Goal: Task Accomplishment & Management: Use online tool/utility

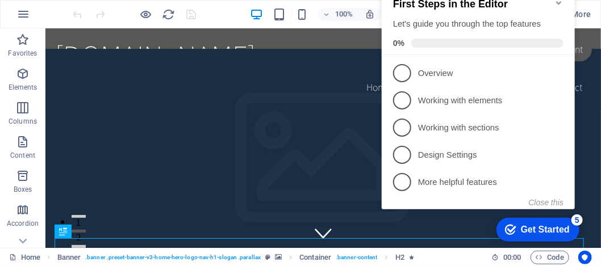
click at [560, 232] on div "Get Started" at bounding box center [544, 231] width 49 height 10
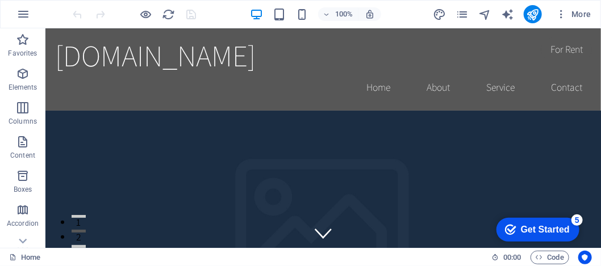
drag, startPoint x: 596, startPoint y: 62, endPoint x: 645, endPoint y: 32, distance: 58.2
click at [464, 11] on icon "pages" at bounding box center [462, 14] width 13 height 13
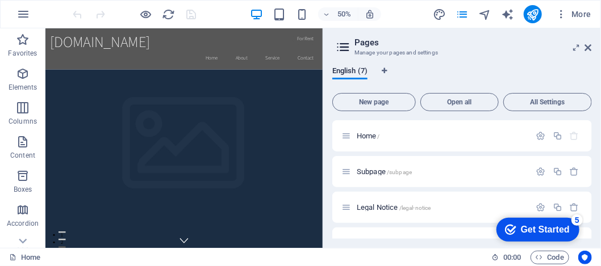
click at [347, 46] on icon at bounding box center [343, 47] width 17 height 16
click at [591, 44] on icon at bounding box center [588, 47] width 7 height 9
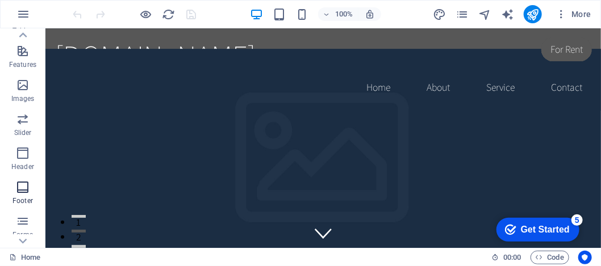
scroll to position [291, 0]
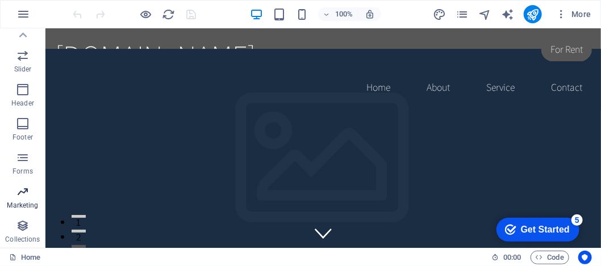
click at [19, 203] on p "Marketing" at bounding box center [22, 205] width 31 height 9
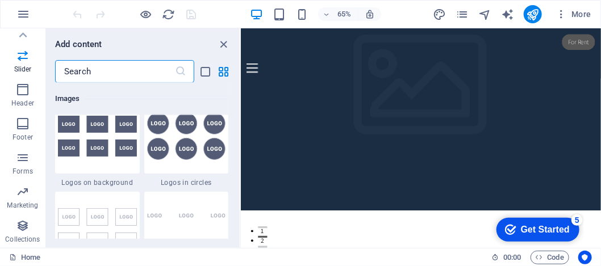
scroll to position [5789, 0]
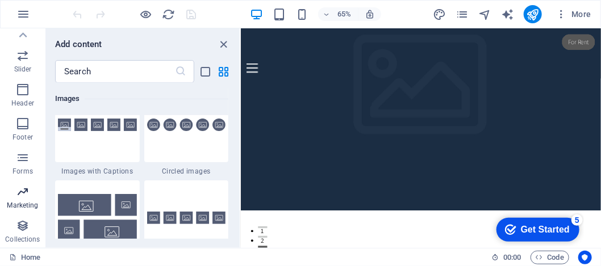
click at [19, 194] on icon "button" at bounding box center [23, 192] width 14 height 14
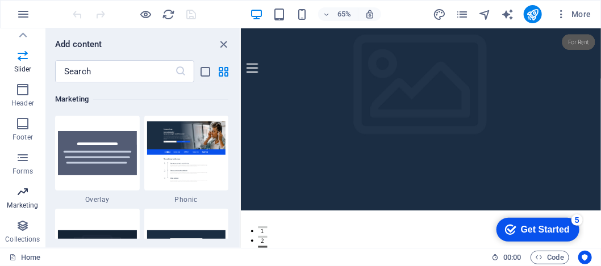
scroll to position [9254, 0]
click at [191, 176] on img at bounding box center [186, 153] width 79 height 63
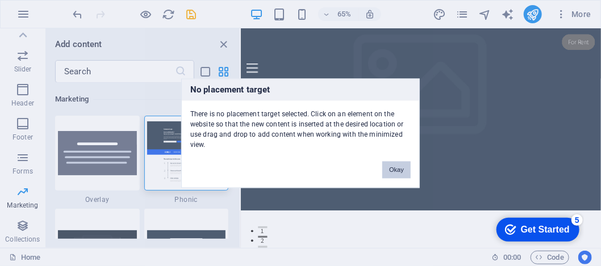
click at [397, 169] on button "Okay" at bounding box center [396, 169] width 28 height 17
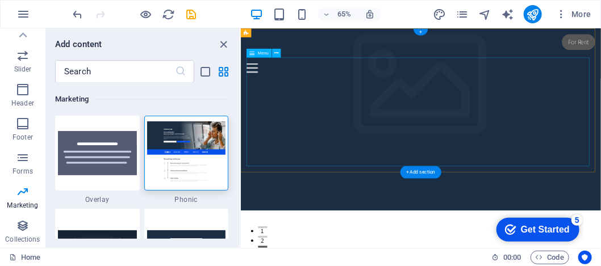
click at [461, 128] on nav "Home About Service Contact" at bounding box center [517, 197] width 554 height 338
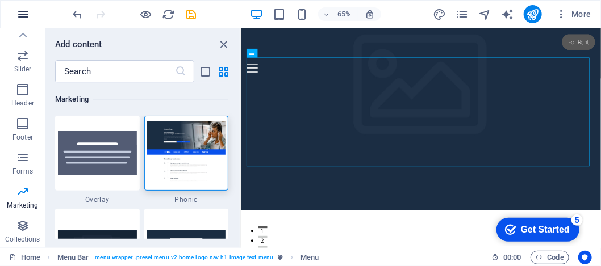
click at [20, 12] on icon "button" at bounding box center [23, 14] width 14 height 14
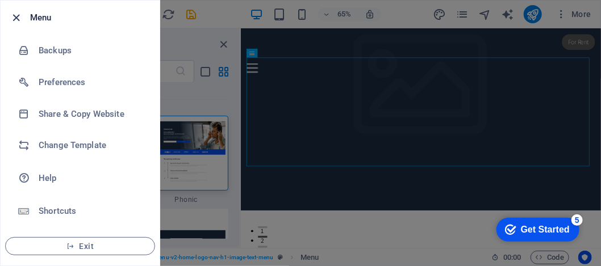
click at [20, 12] on icon "button" at bounding box center [16, 17] width 13 height 13
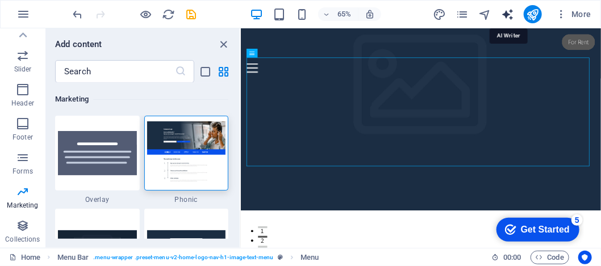
click at [510, 12] on icon "text_generator" at bounding box center [507, 14] width 13 height 13
select select "English"
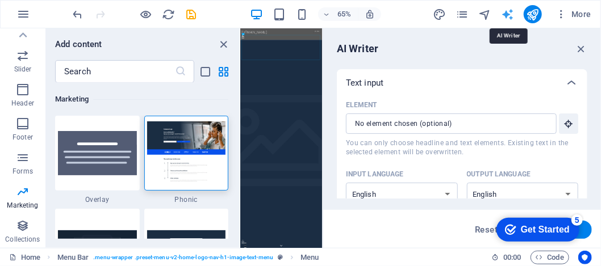
scroll to position [0, 0]
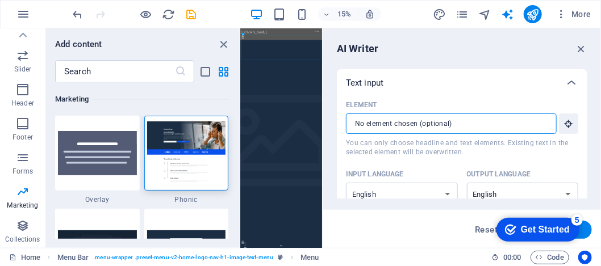
click at [401, 124] on input "Element ​ You can only choose headline and text elements. Existing text in the …" at bounding box center [447, 124] width 203 height 20
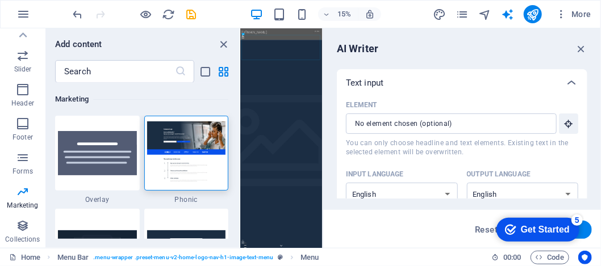
click at [498, 136] on label "Element ​ You can only choose headline and text elements. Existing text in the …" at bounding box center [462, 127] width 232 height 60
click at [498, 134] on input "Element ​ You can only choose headline and text elements. Existing text in the …" at bounding box center [447, 124] width 203 height 20
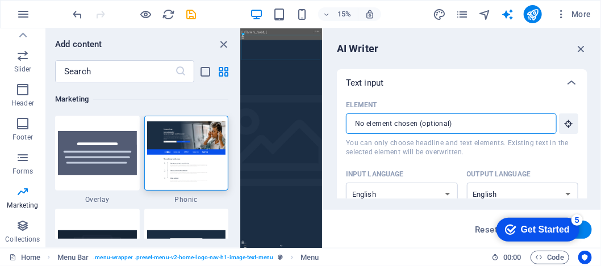
click at [403, 130] on input "Element ​ You can only choose headline and text elements. Existing text in the …" at bounding box center [447, 124] width 203 height 20
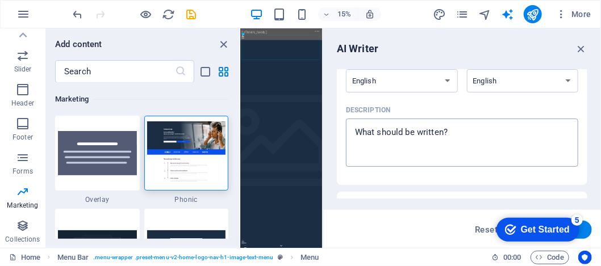
click at [430, 143] on textarea "Description x ​" at bounding box center [462, 142] width 221 height 37
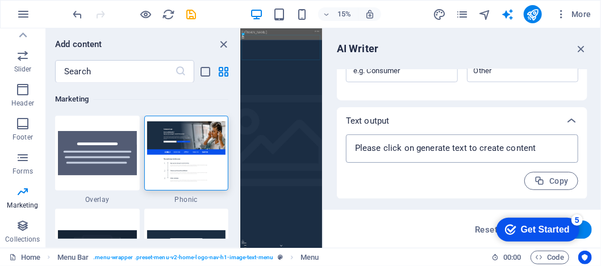
scroll to position [0, 0]
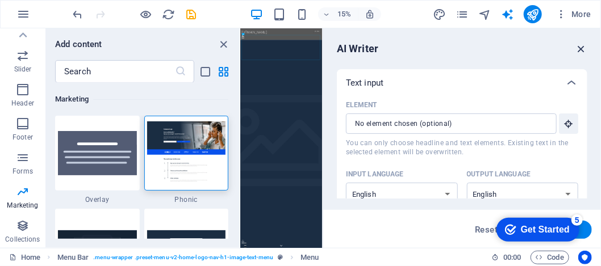
type textarea "x"
click at [586, 51] on icon "button" at bounding box center [581, 49] width 12 height 12
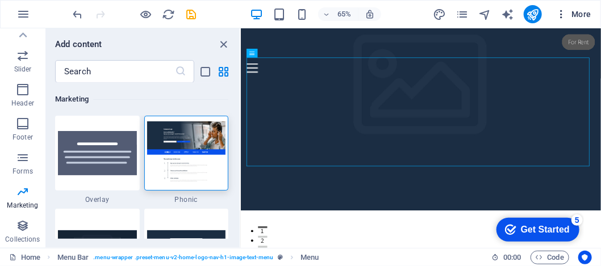
click at [562, 15] on icon "button" at bounding box center [561, 14] width 11 height 11
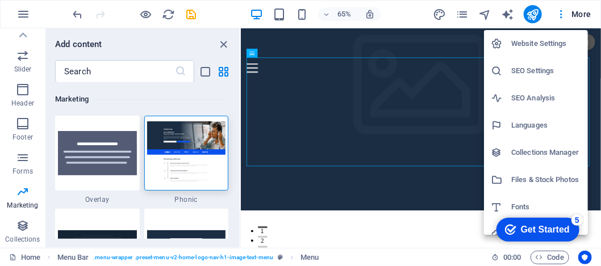
click at [567, 148] on h6 "Collections Manager" at bounding box center [546, 153] width 70 height 14
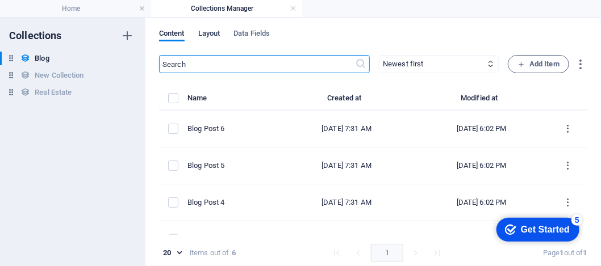
click at [210, 31] on span "Layout" at bounding box center [209, 35] width 22 height 16
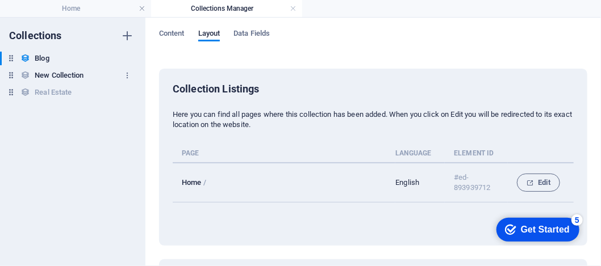
click at [62, 73] on h6 "New Collection" at bounding box center [59, 76] width 49 height 14
type input "New Collection: Single Page Layout"
type input "/new-collection-single-page-layout"
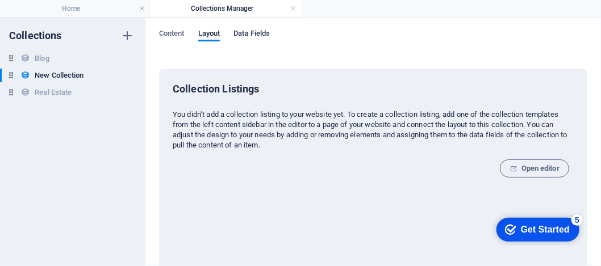
click at [253, 35] on span "Data Fields" at bounding box center [252, 35] width 36 height 16
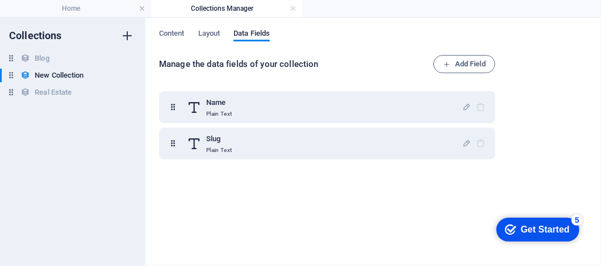
click at [132, 38] on icon "button" at bounding box center [127, 36] width 14 height 14
click at [82, 112] on input "New Collection (1)" at bounding box center [72, 110] width 74 height 14
click at [476, 65] on span "Add Field" at bounding box center [464, 64] width 43 height 14
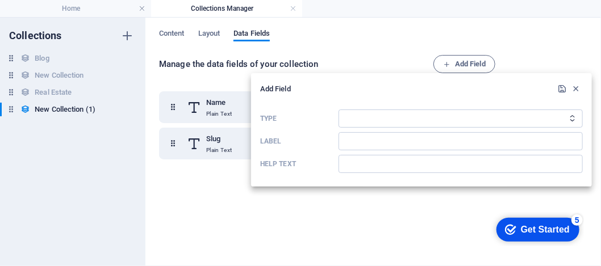
click at [577, 92] on icon "button" at bounding box center [577, 89] width 10 height 10
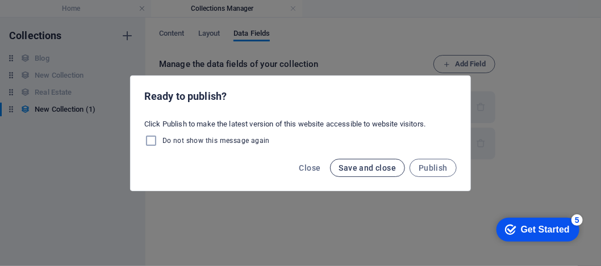
click at [390, 175] on button "Save and close" at bounding box center [368, 168] width 76 height 18
